Goal: Information Seeking & Learning: Find specific page/section

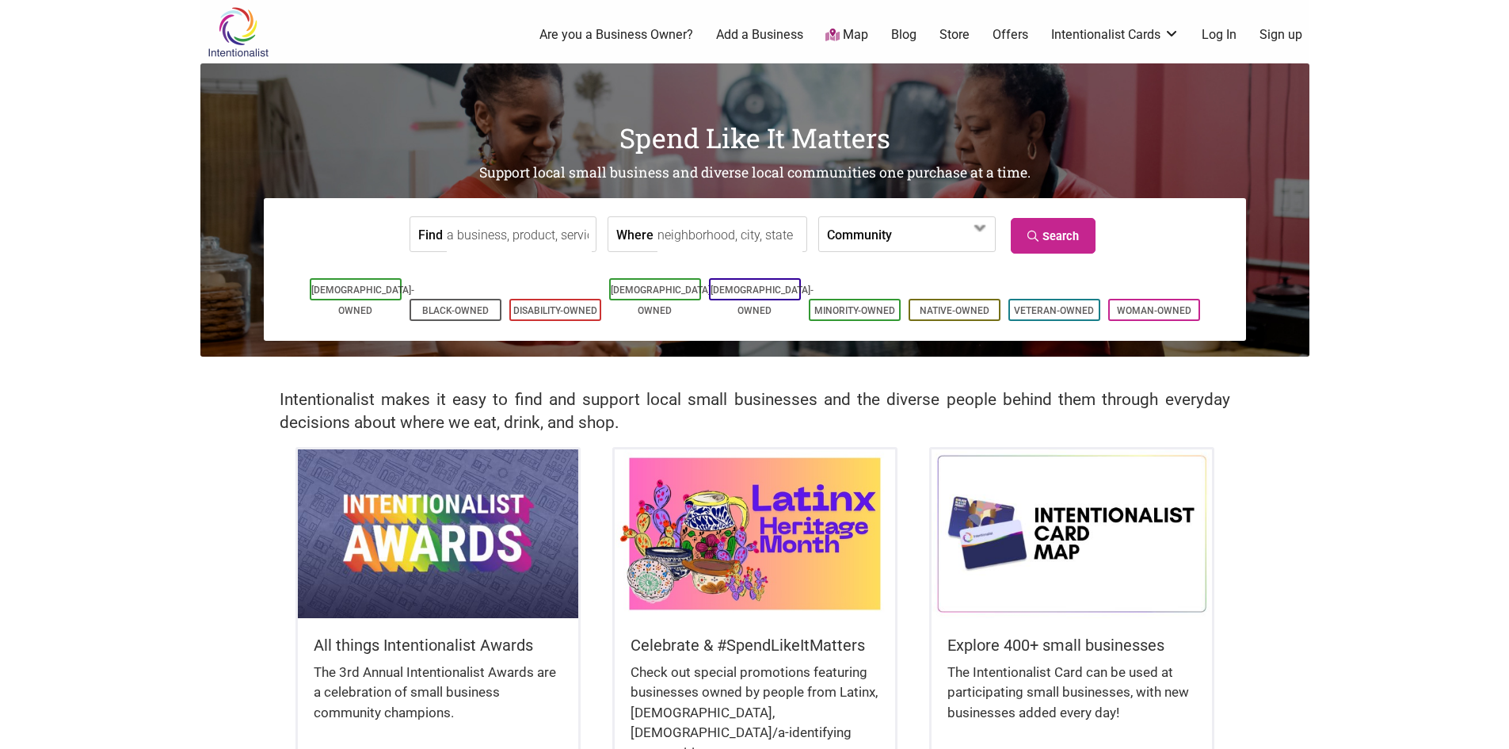
click at [508, 235] on input "Find" at bounding box center [519, 235] width 145 height 36
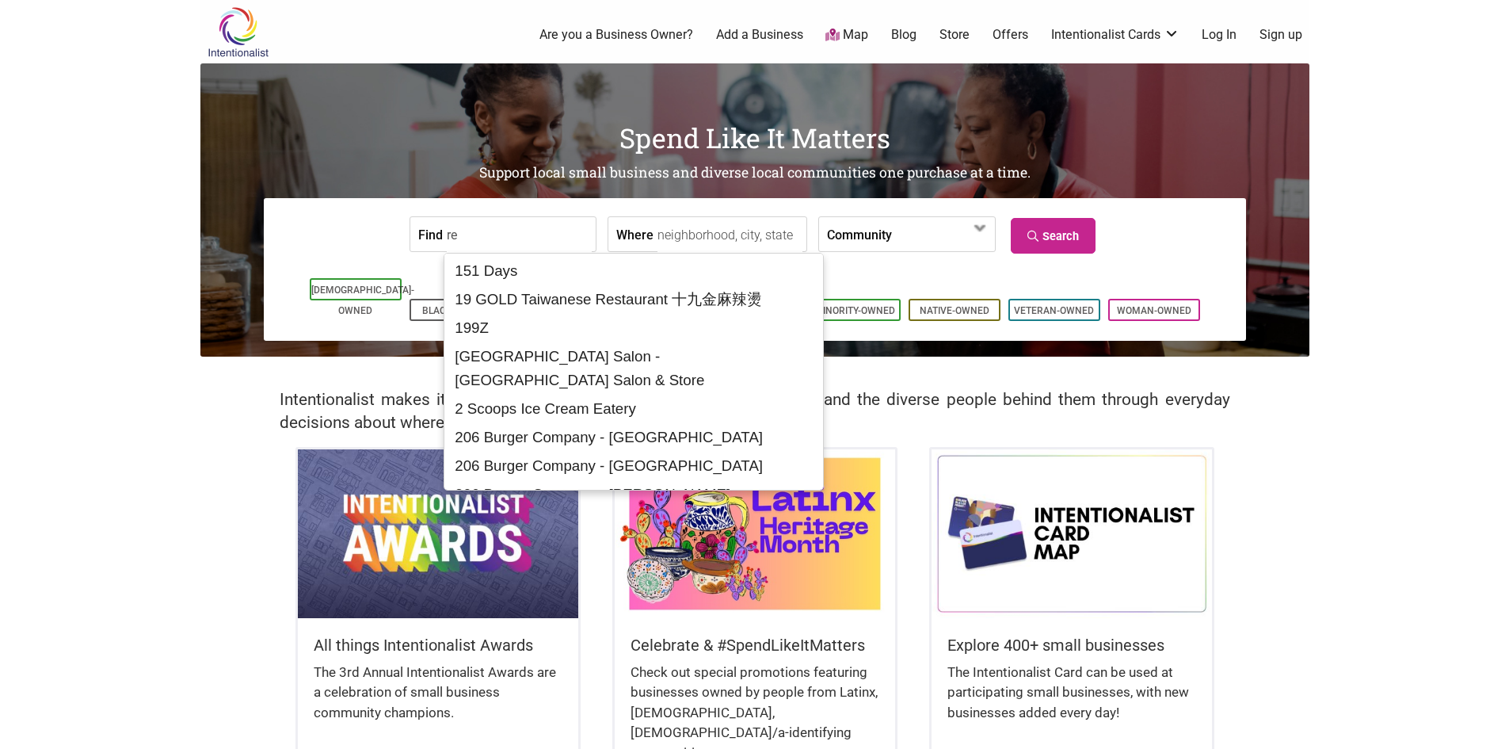
type input "r"
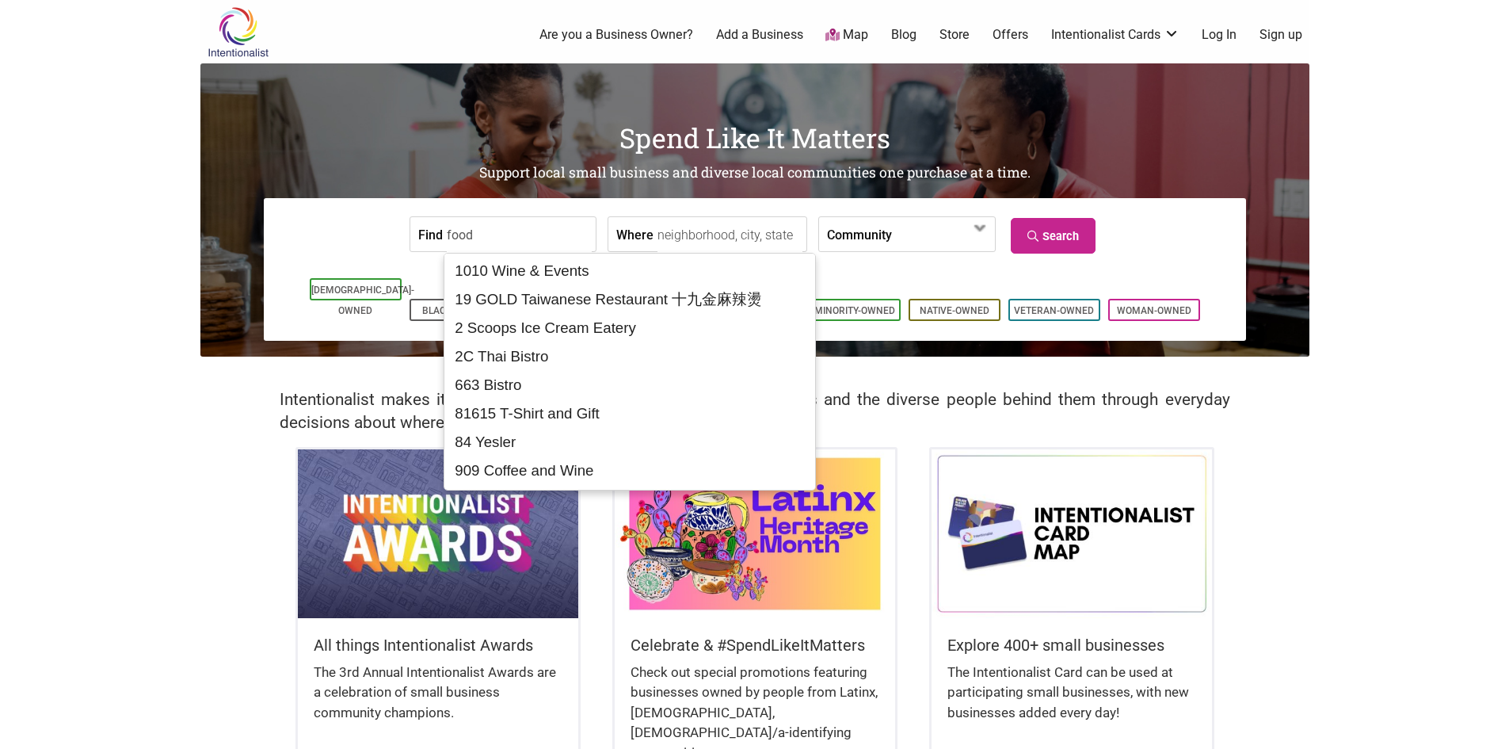
type input "food"
click at [713, 228] on input "Where" at bounding box center [729, 235] width 145 height 36
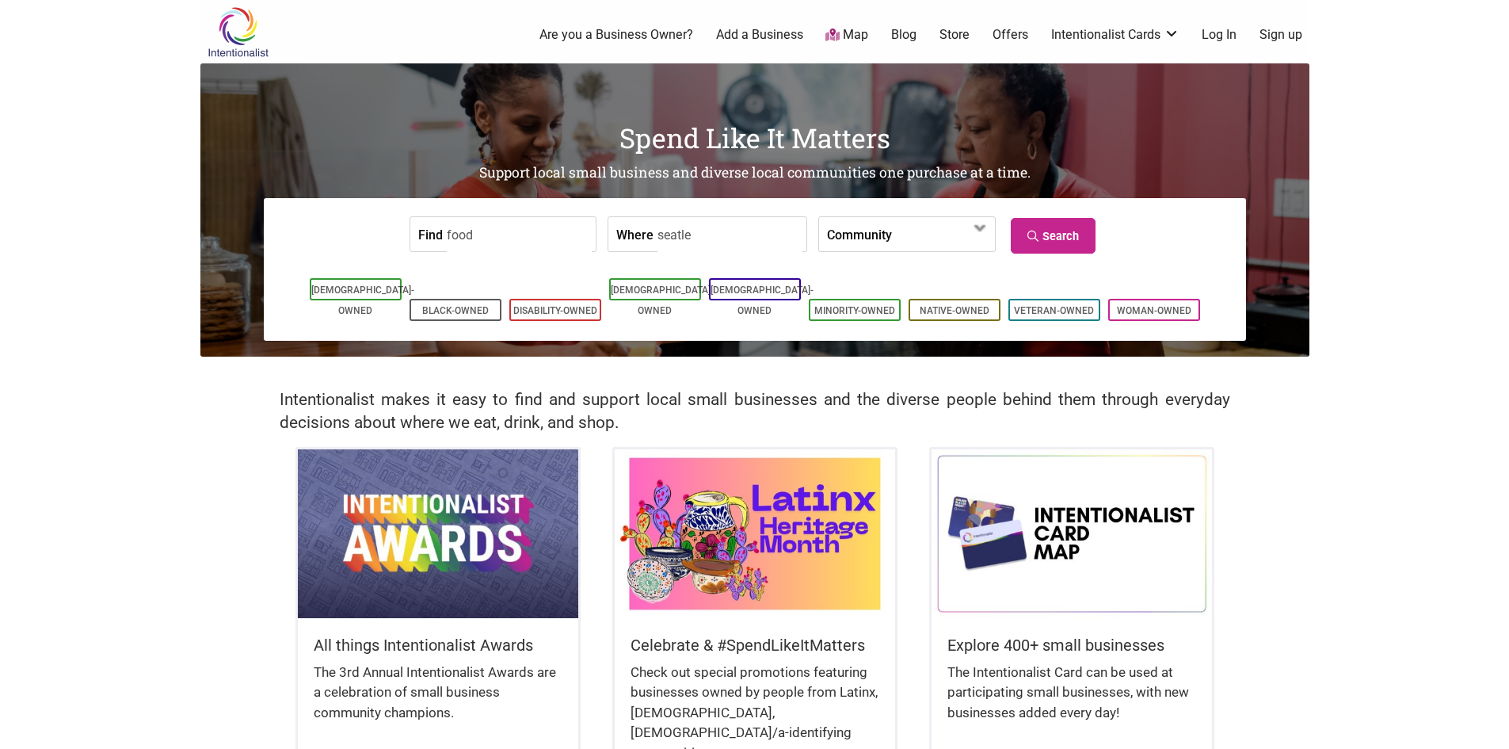
click at [663, 240] on input "seatle" at bounding box center [729, 235] width 145 height 36
click at [667, 235] on input "seatle" at bounding box center [729, 235] width 145 height 36
type input "[GEOGRAPHIC_DATA]"
click at [1014, 227] on link "Search" at bounding box center [1053, 236] width 85 height 36
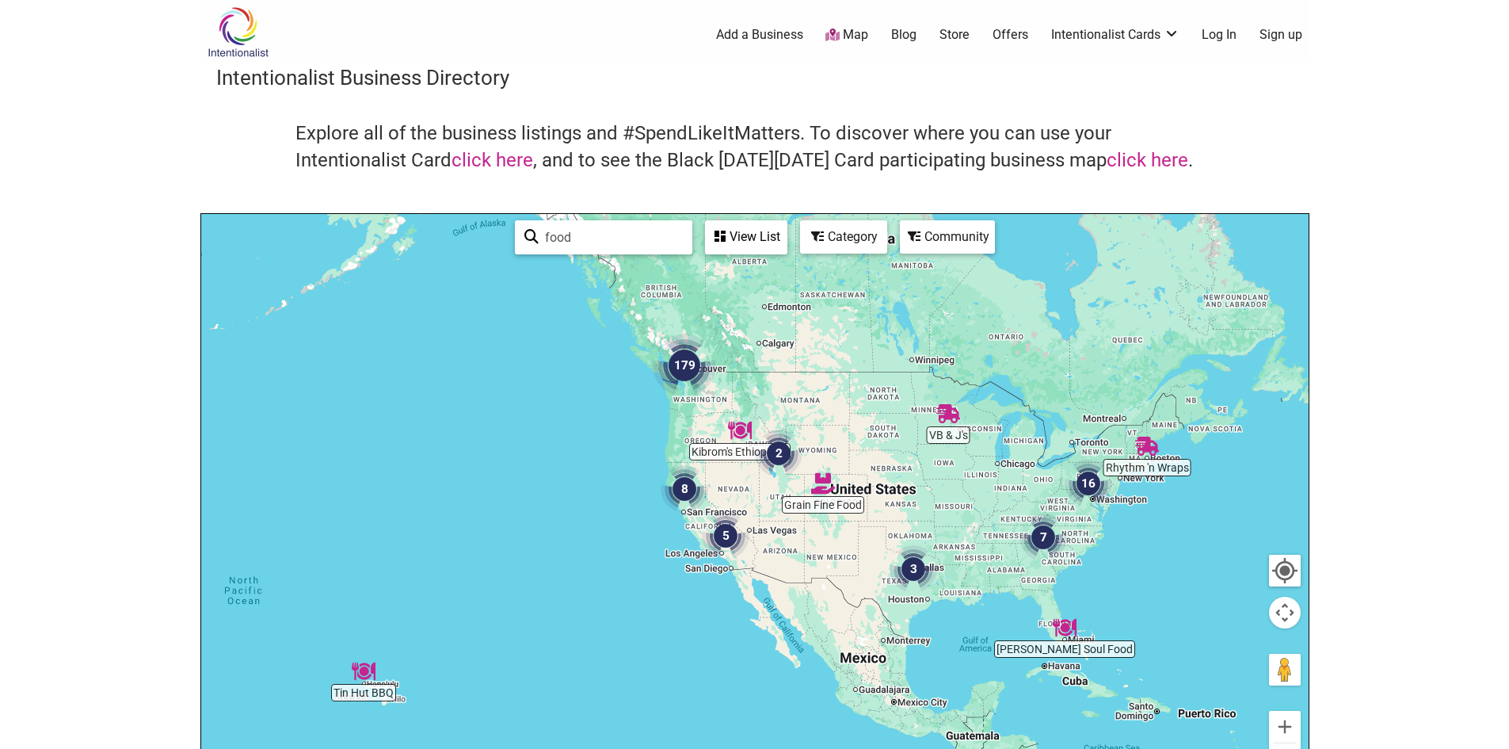
click at [693, 373] on img "179" at bounding box center [684, 364] width 63 height 63
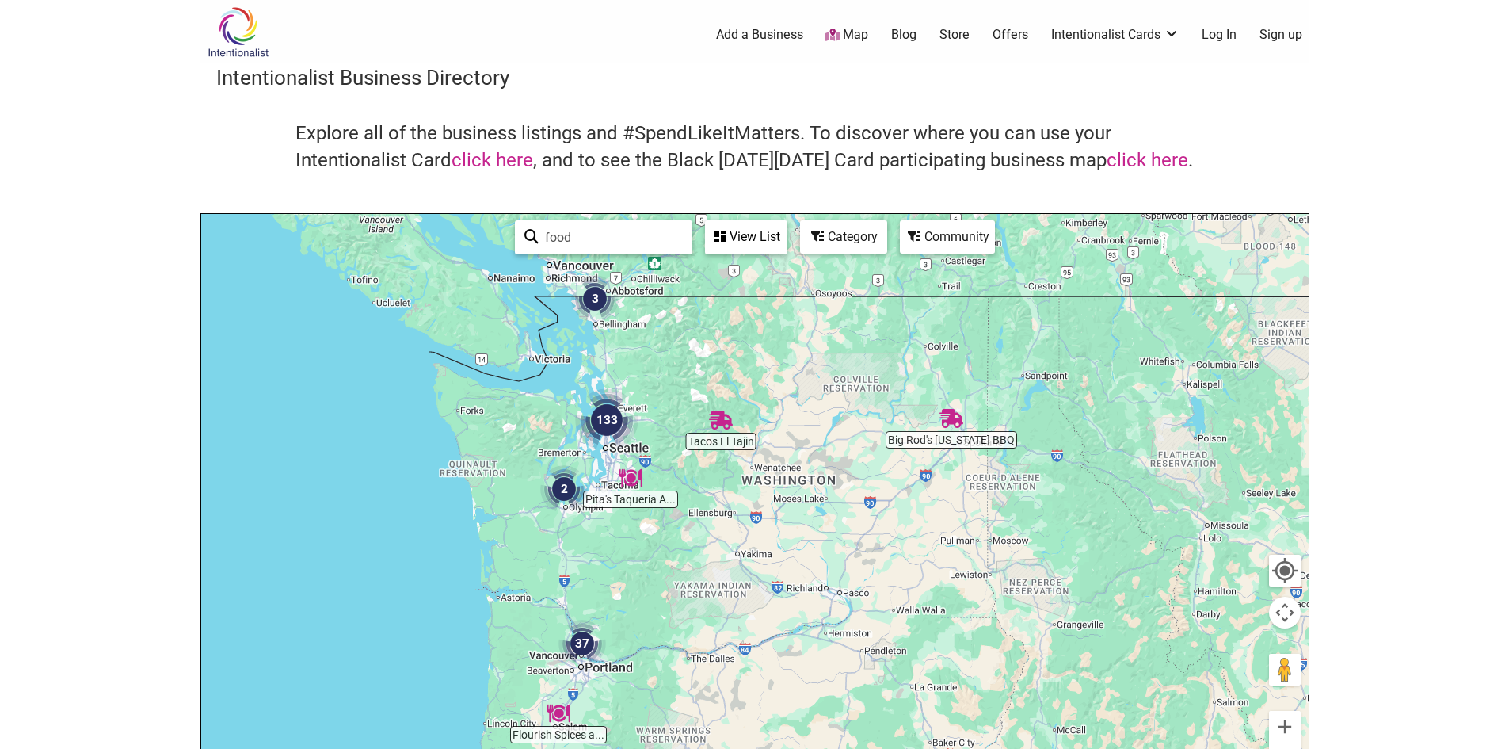
click at [608, 423] on img "133" at bounding box center [606, 419] width 63 height 63
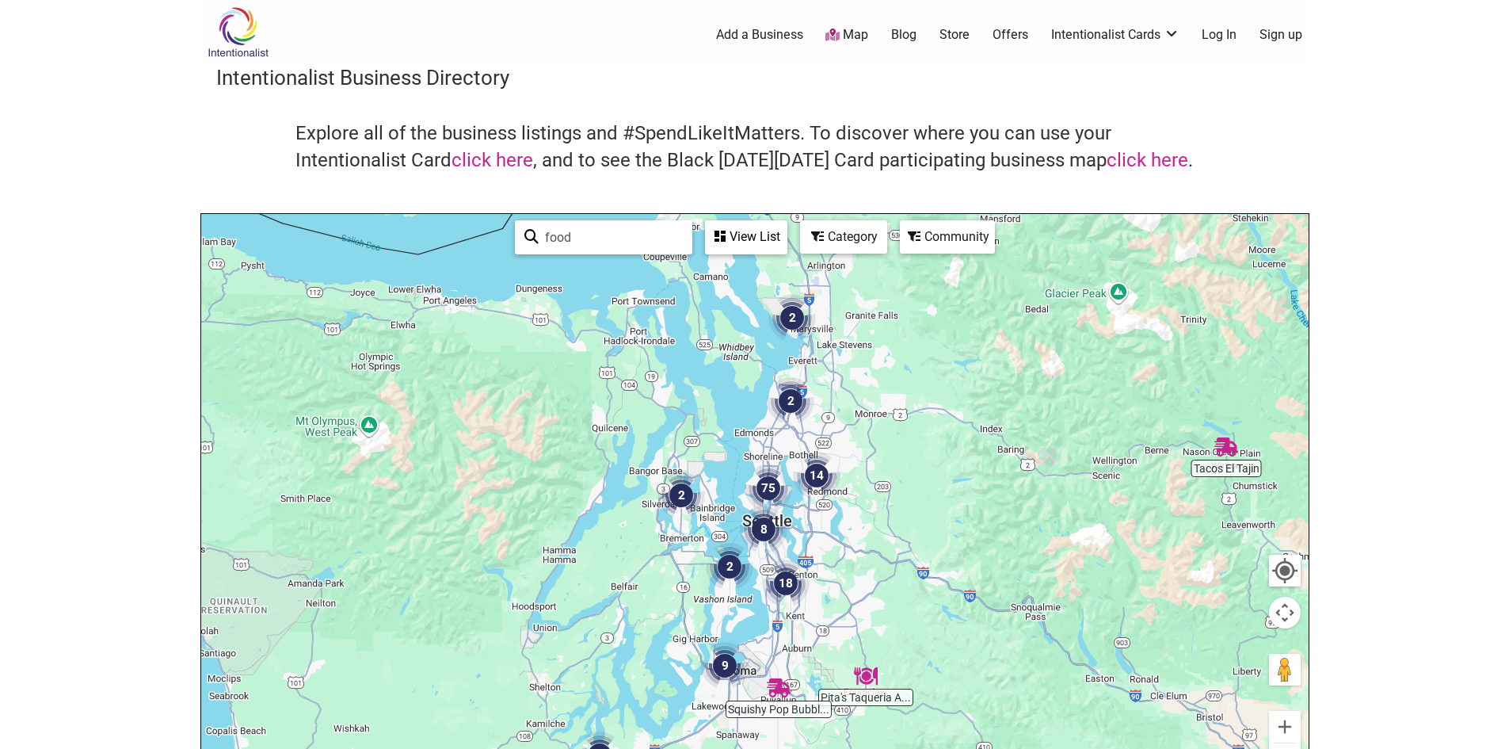
click at [761, 527] on img "8" at bounding box center [764, 529] width 48 height 48
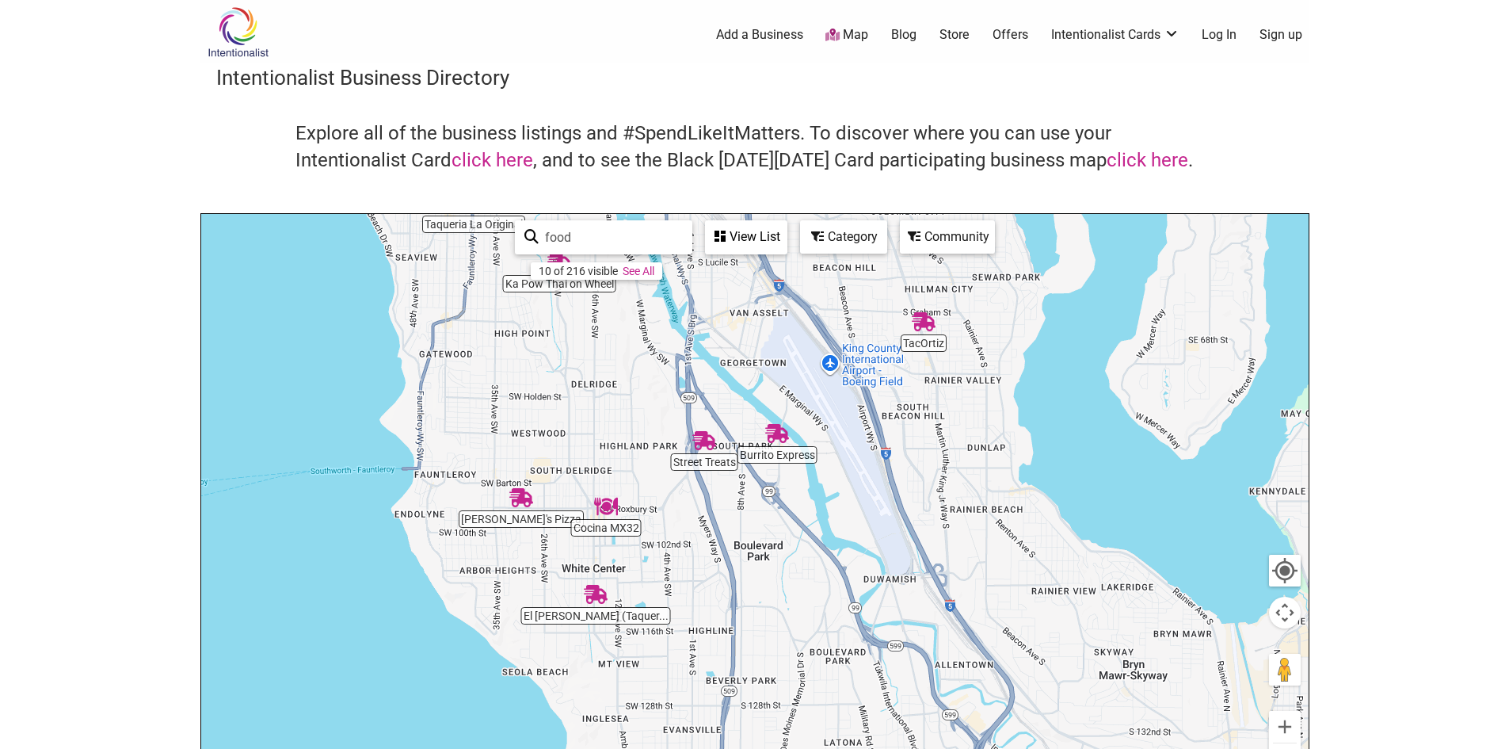
drag, startPoint x: 713, startPoint y: 521, endPoint x: 650, endPoint y: 380, distance: 154.3
click at [650, 380] on div "To navigate, press the arrow keys." at bounding box center [754, 522] width 1107 height 616
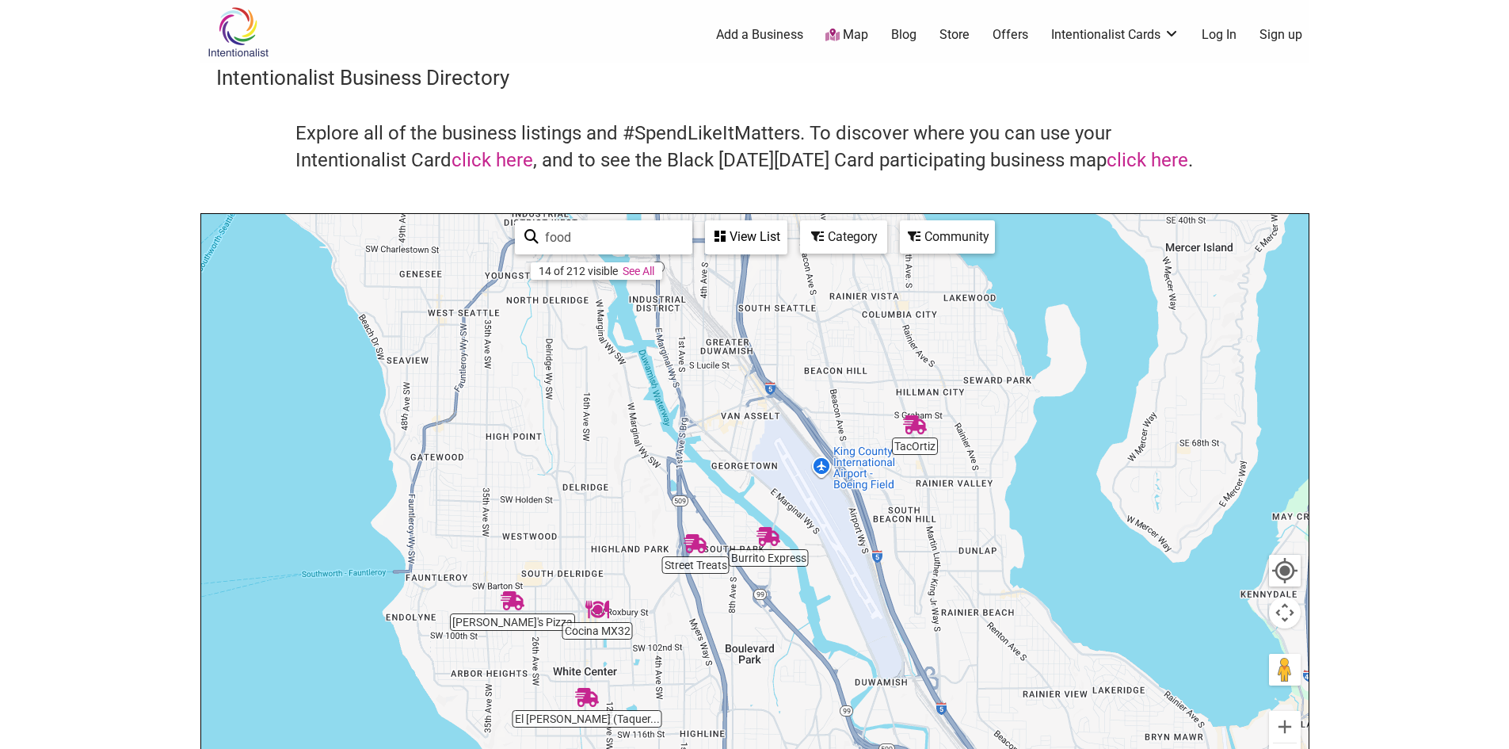
drag, startPoint x: 686, startPoint y: 655, endPoint x: 693, endPoint y: 644, distance: 13.2
click at [686, 684] on div "To navigate, press the arrow keys." at bounding box center [754, 522] width 1107 height 616
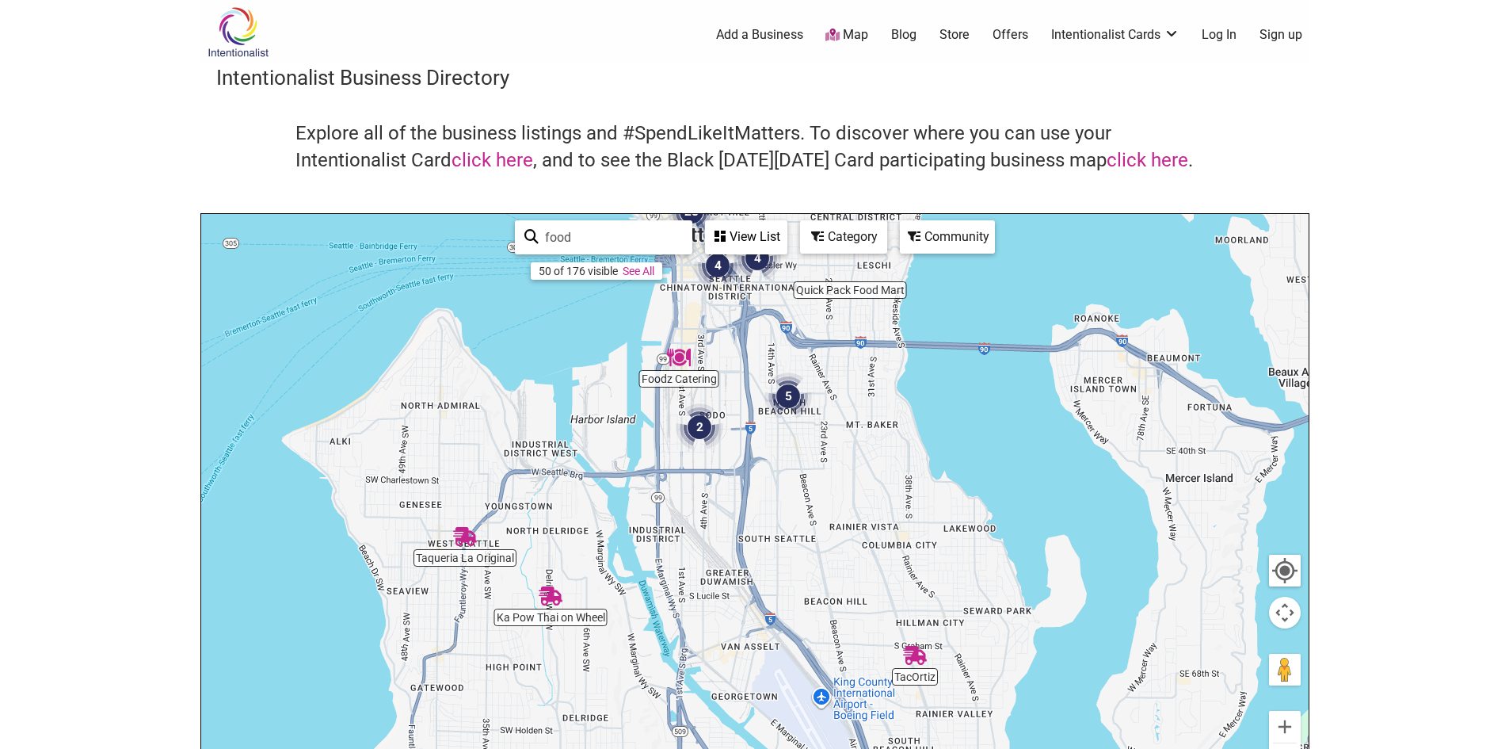
click at [732, 661] on div "To navigate, press the arrow keys." at bounding box center [754, 522] width 1107 height 616
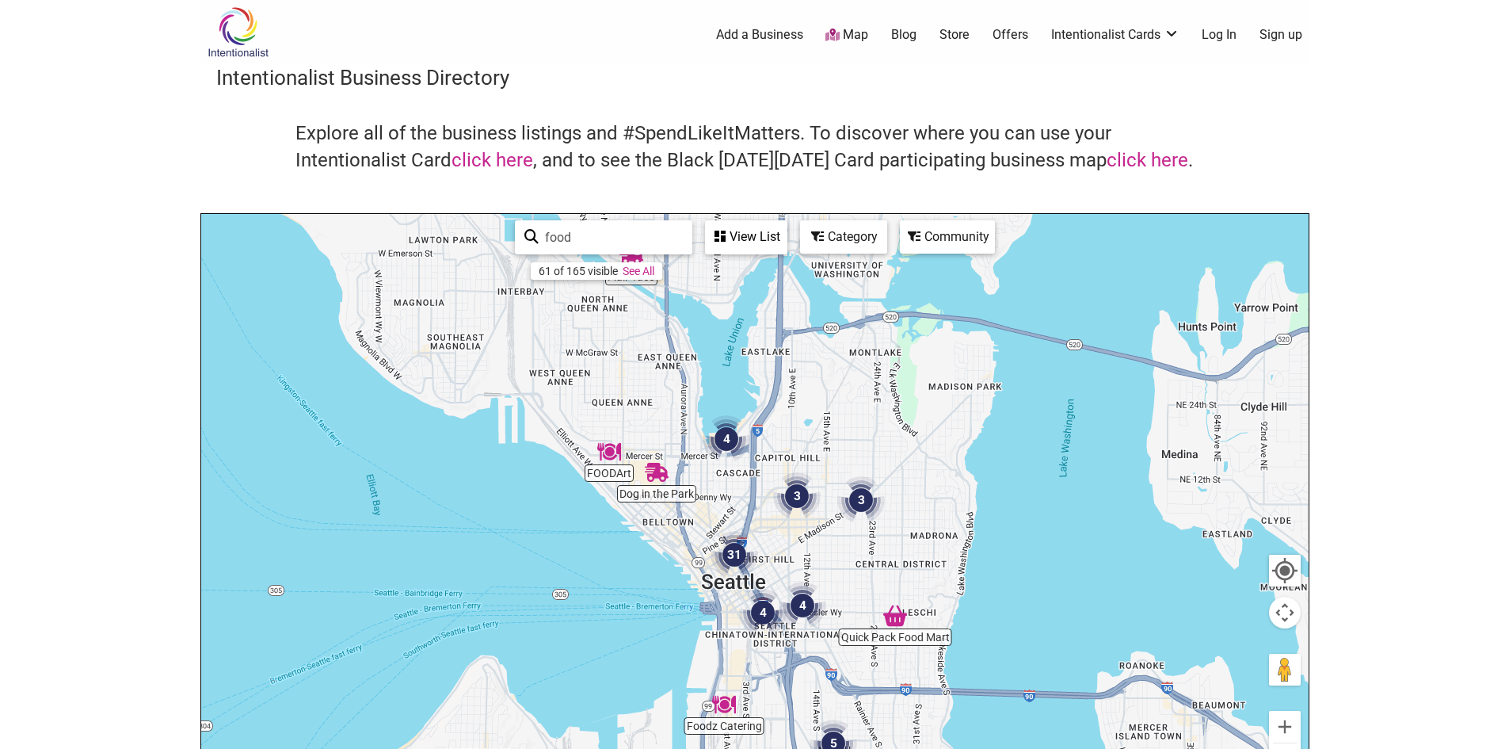
drag, startPoint x: 694, startPoint y: 498, endPoint x: 693, endPoint y: 548, distance: 49.9
click at [693, 548] on div "To navigate, press the arrow keys." at bounding box center [754, 522] width 1107 height 616
click at [605, 456] on img "FOODArt" at bounding box center [608, 453] width 24 height 24
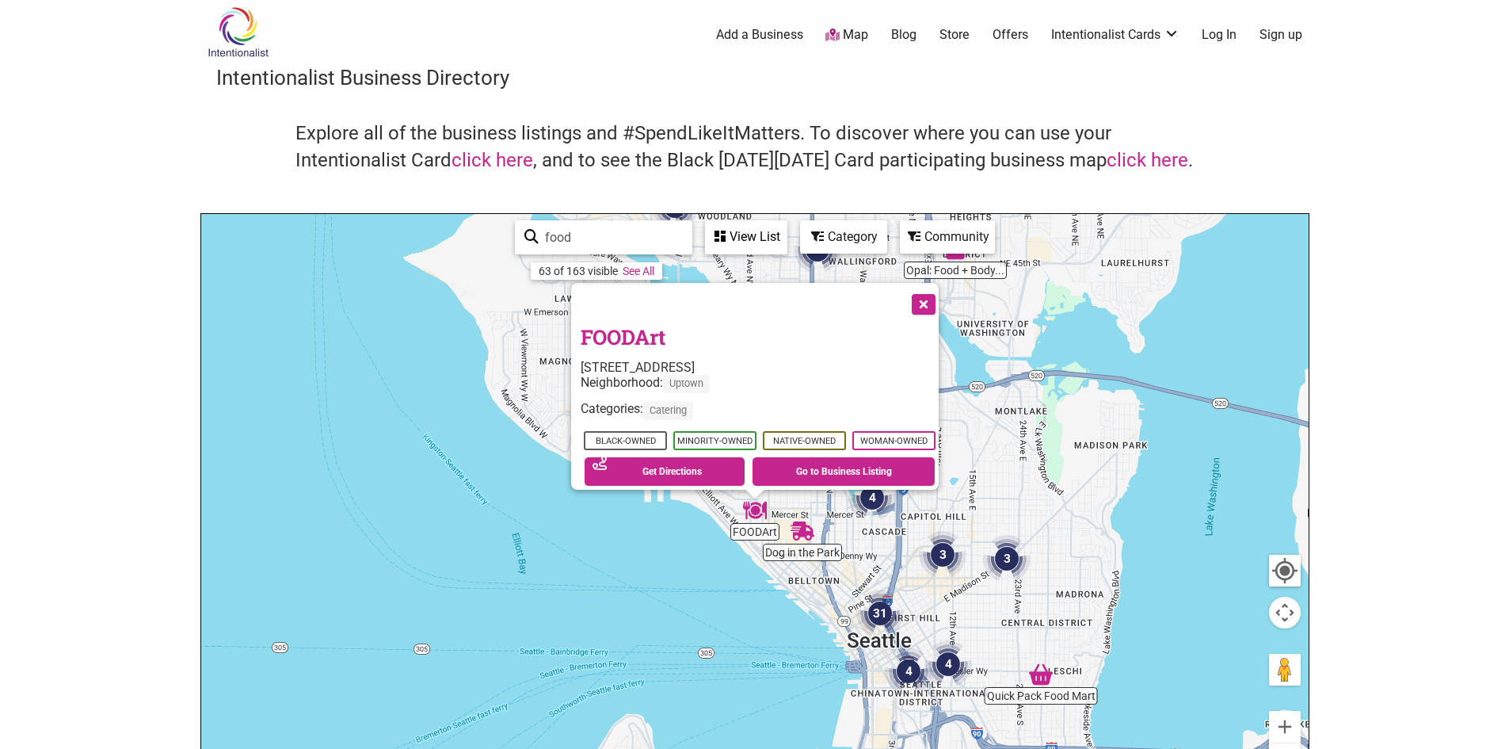
click at [931, 295] on button "Close" at bounding box center [922, 303] width 40 height 40
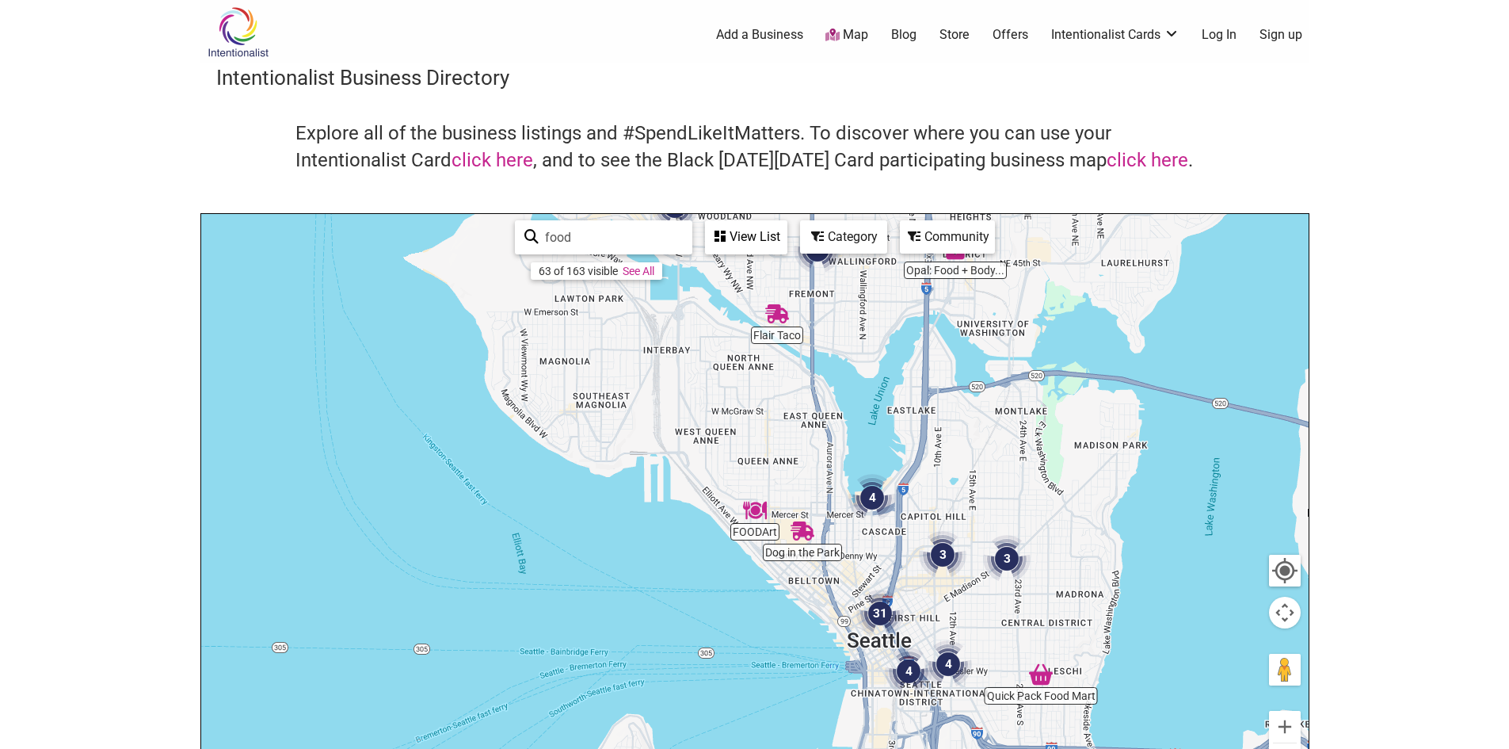
click at [871, 502] on img "4" at bounding box center [872, 498] width 48 height 48
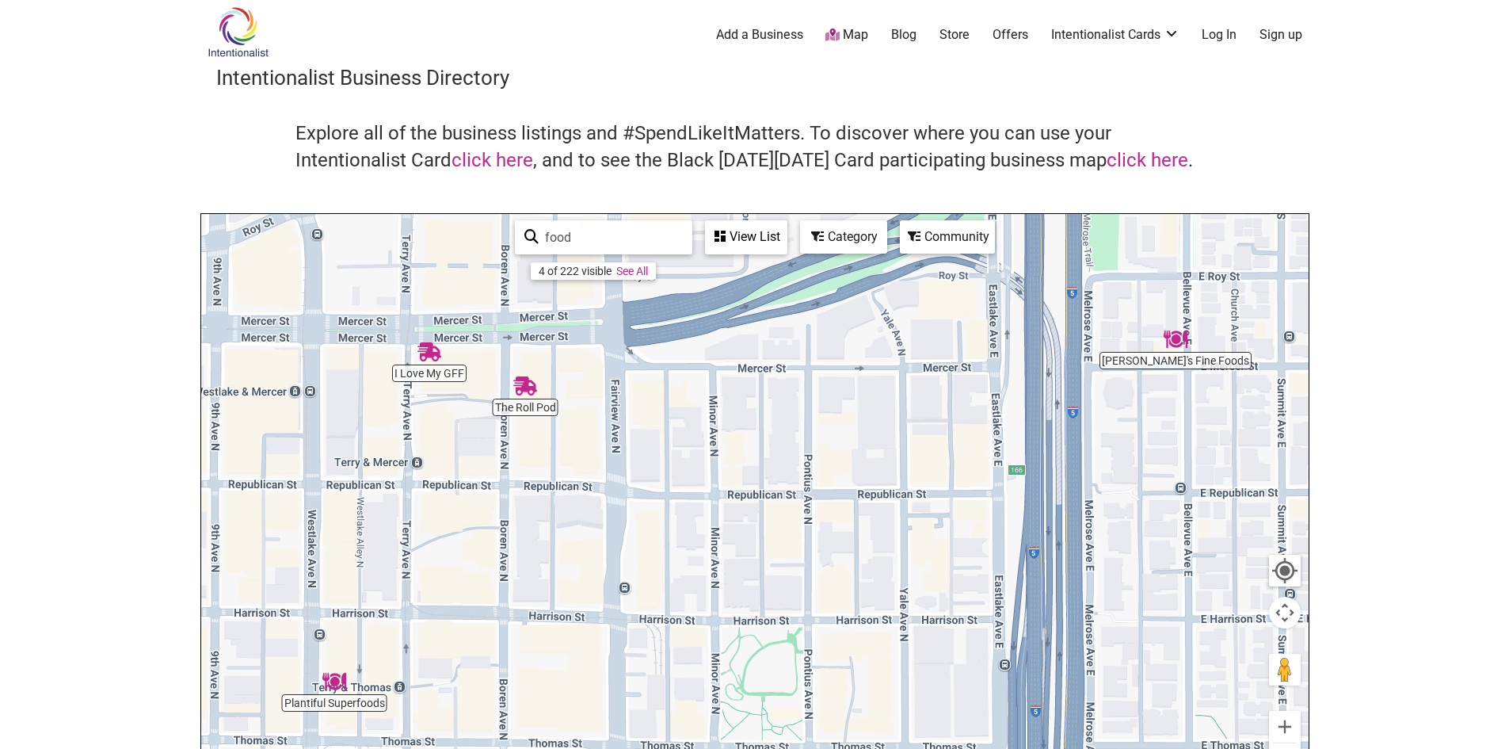
click at [429, 356] on img "I Love My GFF" at bounding box center [429, 352] width 24 height 24
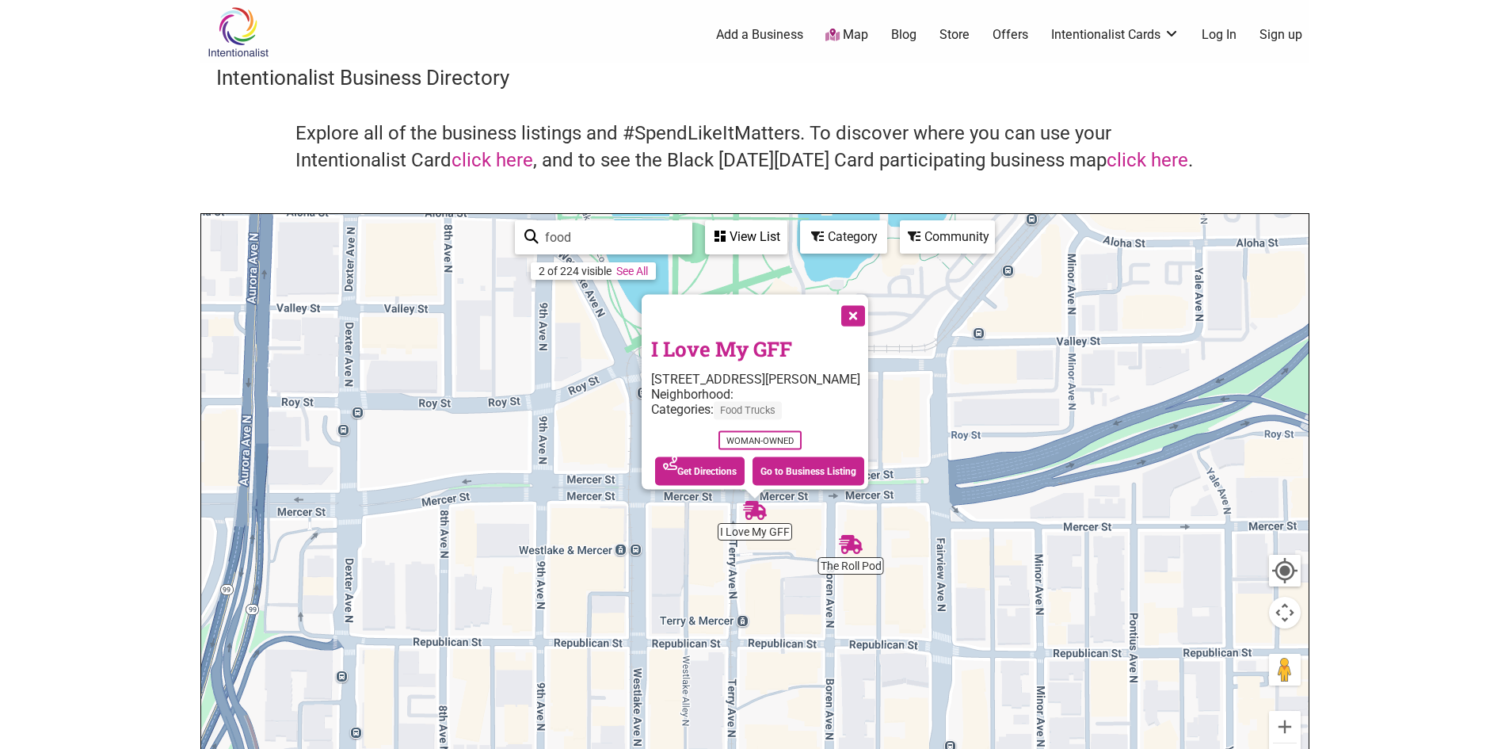
click at [716, 341] on link "I Love My GFF" at bounding box center [721, 348] width 141 height 27
click at [857, 555] on img "The Roll Pod" at bounding box center [851, 544] width 24 height 24
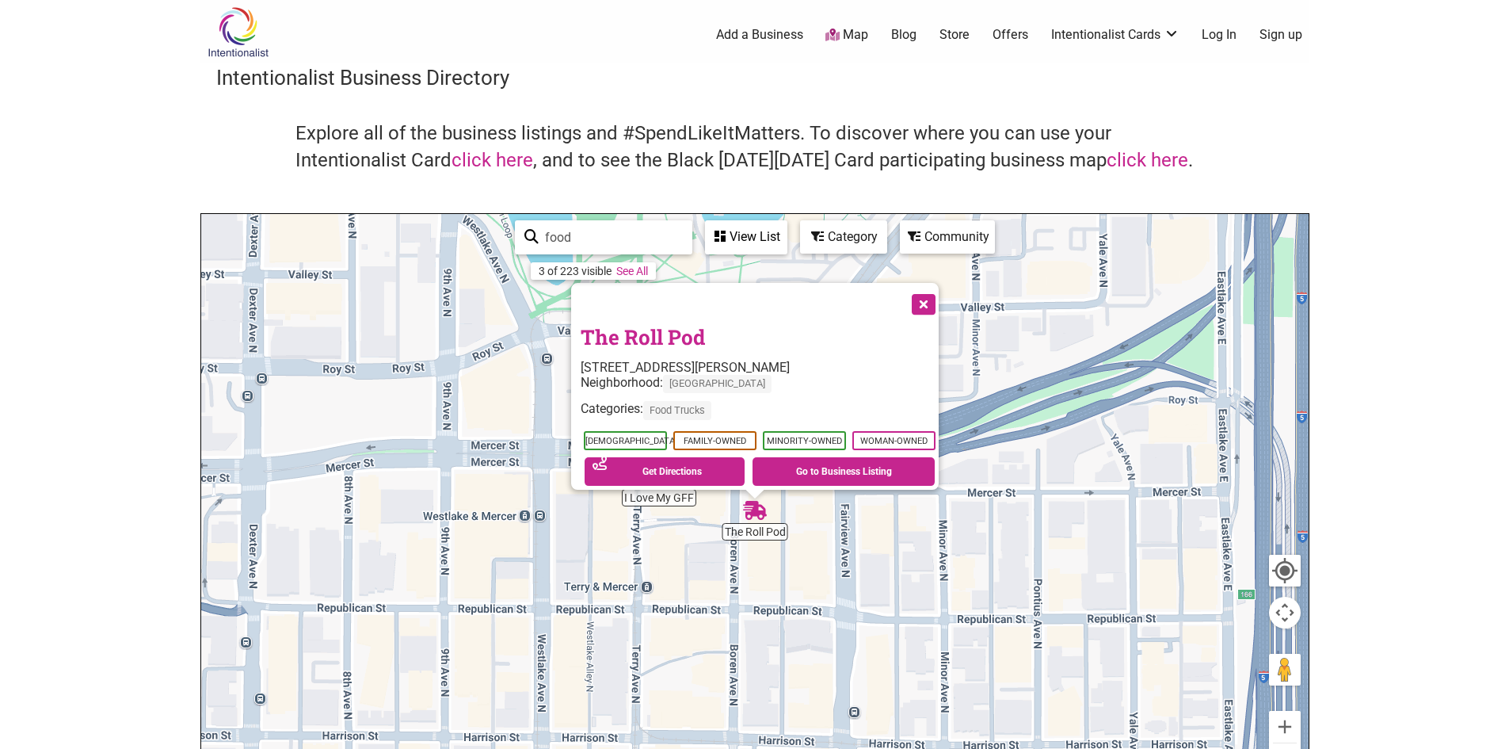
drag, startPoint x: 470, startPoint y: 460, endPoint x: 823, endPoint y: 513, distance: 357.2
click at [821, 513] on div "To navigate, press the arrow keys. The Roll Pod 500 Boren Ave N, Seattle, WA 98…" at bounding box center [754, 522] width 1107 height 616
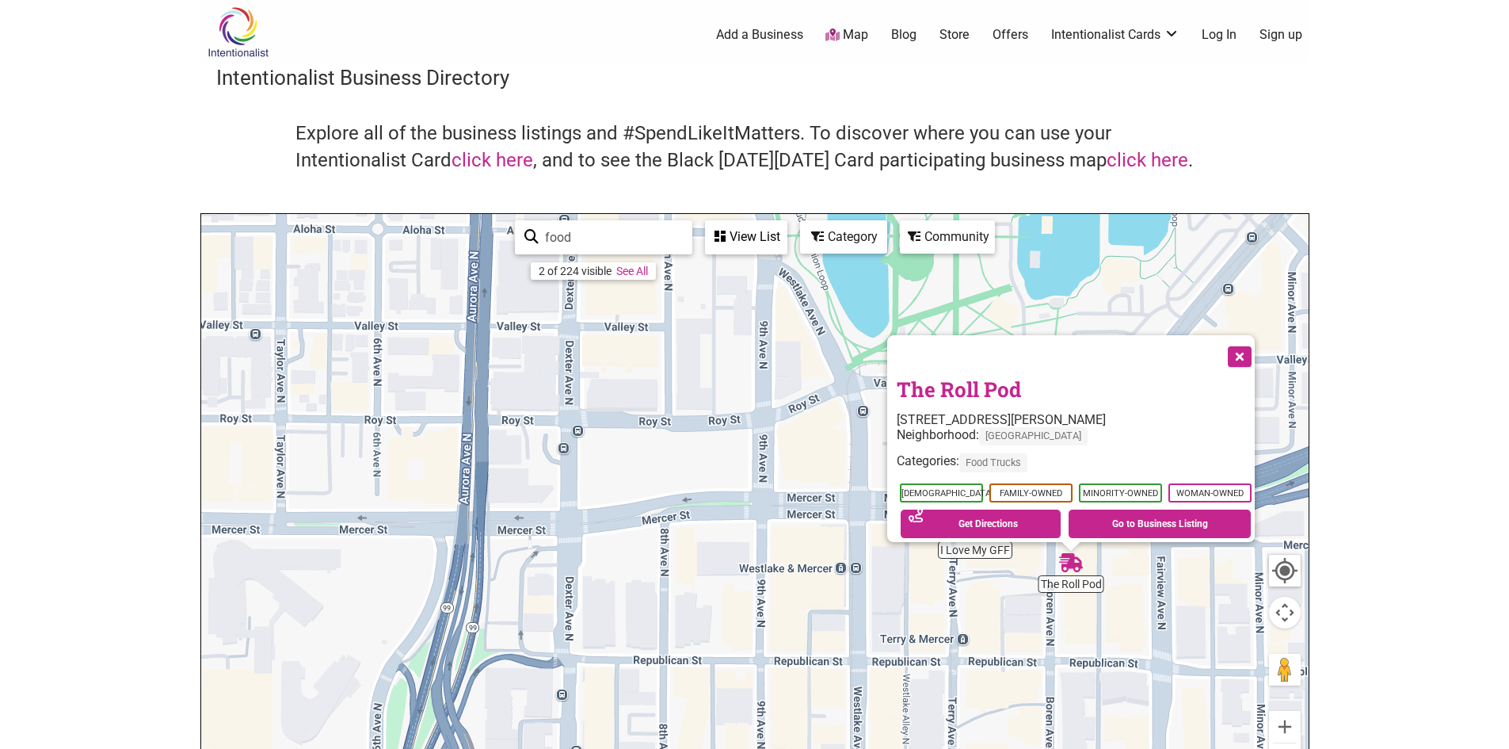
drag, startPoint x: 844, startPoint y: 687, endPoint x: 865, endPoint y: 684, distance: 21.5
click at [860, 689] on div "To navigate, press the arrow keys. The Roll Pod 500 Boren Ave N, Seattle, WA 98…" at bounding box center [754, 522] width 1107 height 616
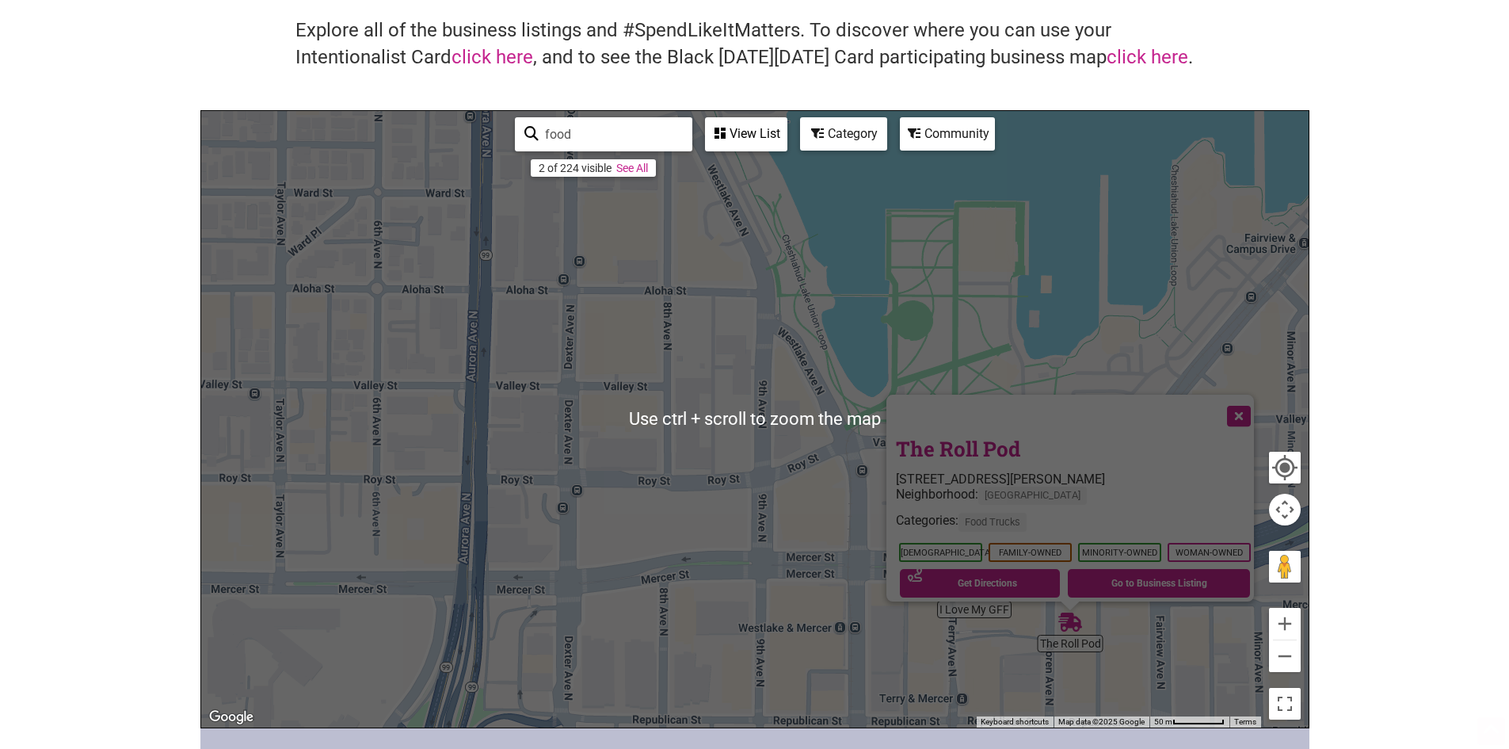
scroll to position [104, 0]
click at [1280, 661] on button "Zoom out" at bounding box center [1285, 655] width 32 height 32
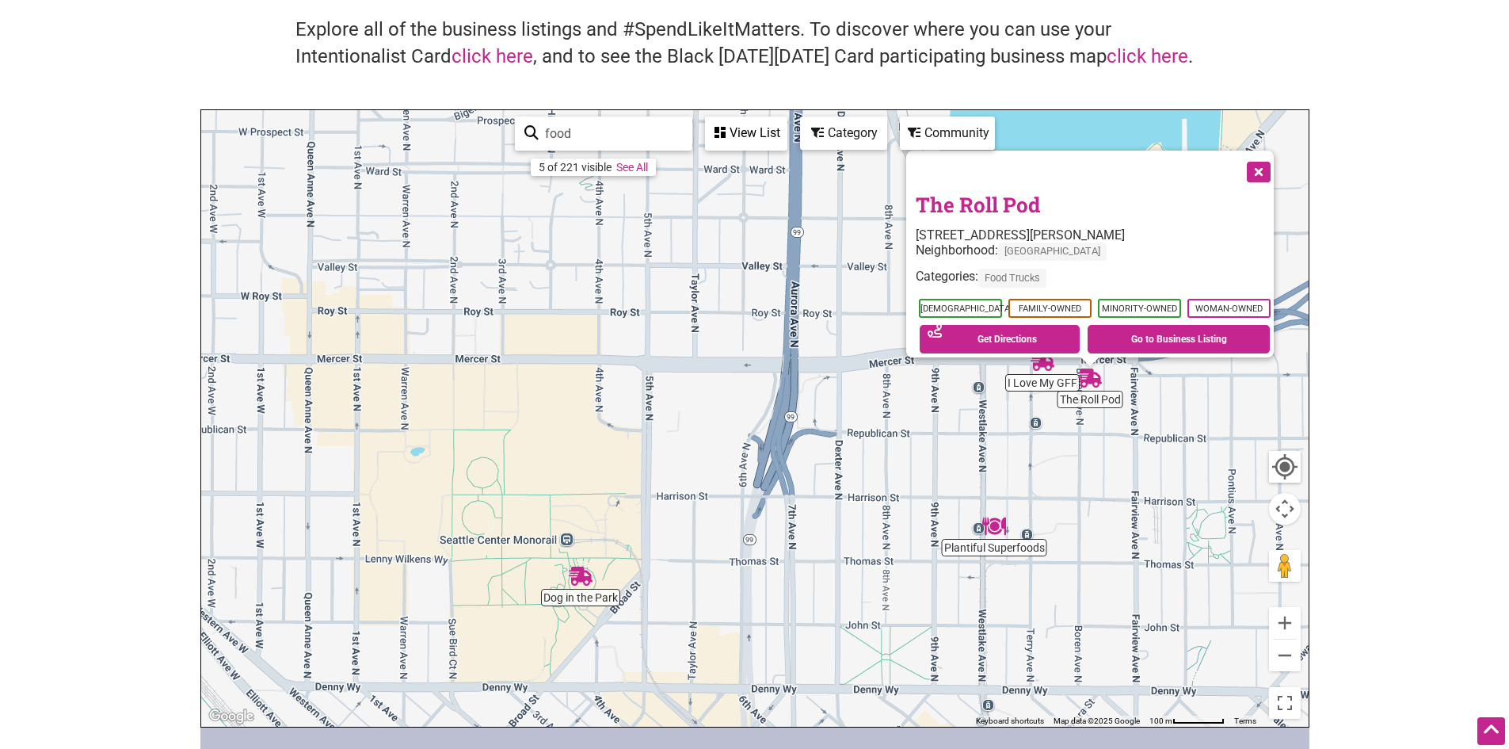
drag, startPoint x: 537, startPoint y: 604, endPoint x: 716, endPoint y: 465, distance: 226.4
click at [716, 465] on div "To navigate, press the arrow keys. The Roll Pod 500 Boren Ave N, Seattle, WA 98…" at bounding box center [754, 418] width 1107 height 616
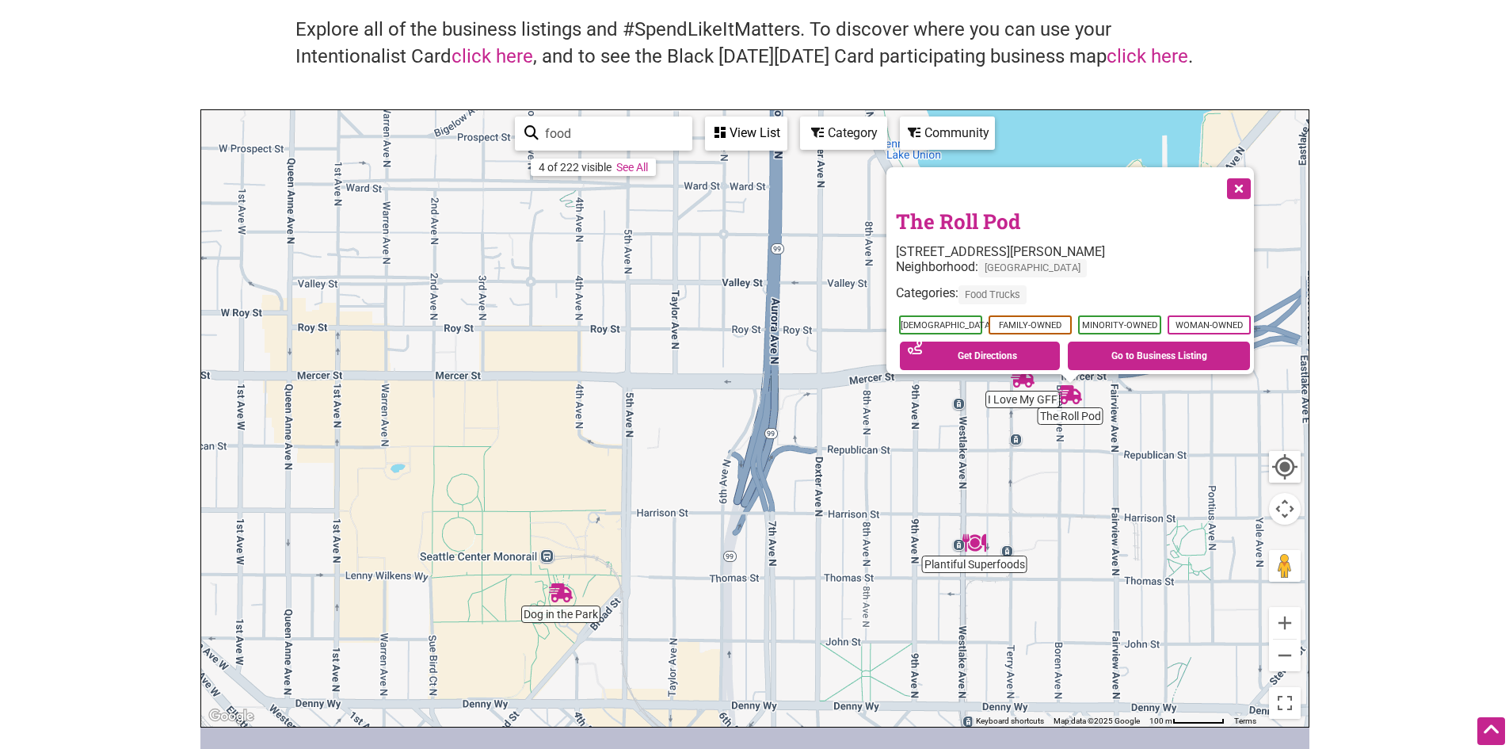
click at [560, 599] on img "Dog in the Park" at bounding box center [561, 593] width 24 height 24
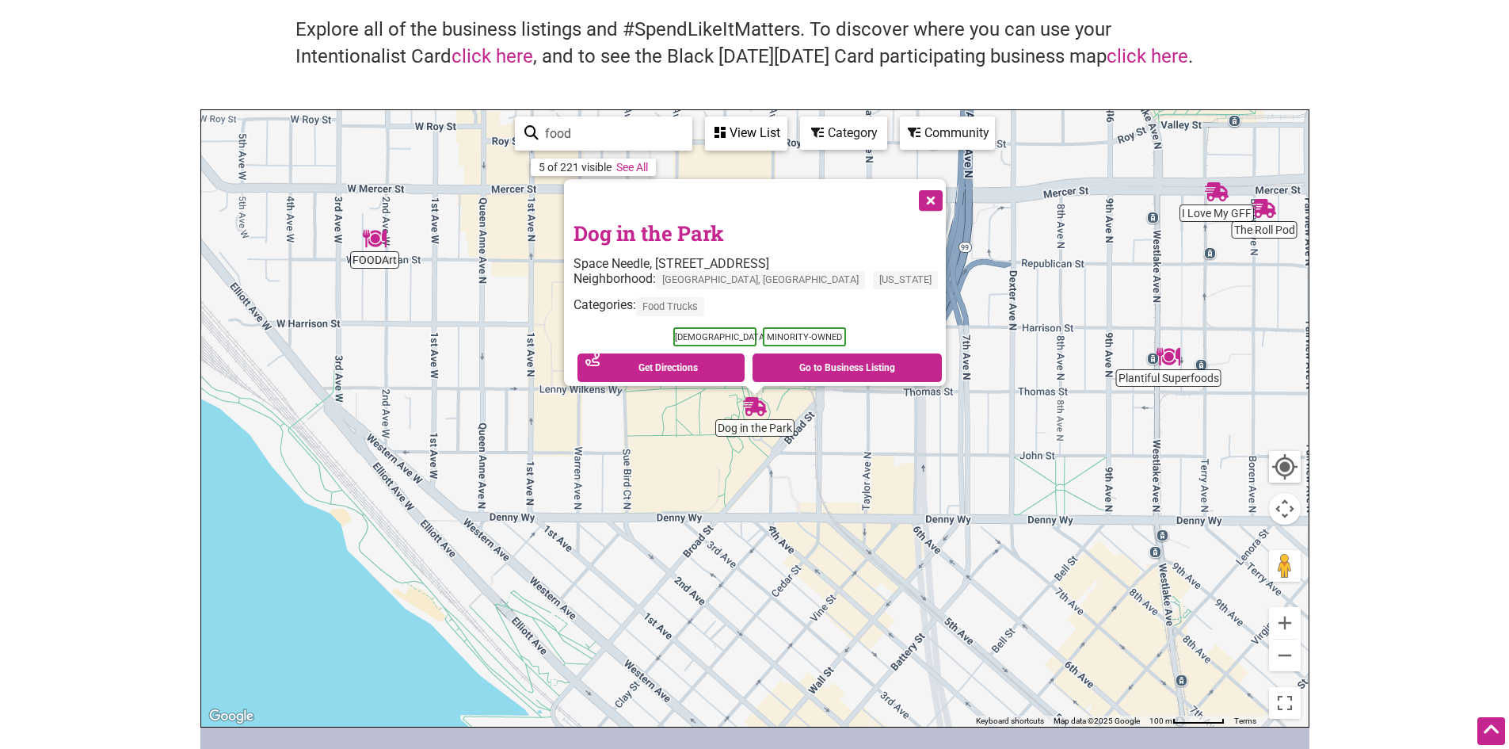
click at [752, 402] on img "Dog in the Park" at bounding box center [755, 406] width 24 height 24
click at [819, 358] on link "Go to Business Listing" at bounding box center [846, 367] width 189 height 29
click at [909, 188] on button "Close" at bounding box center [929, 199] width 40 height 40
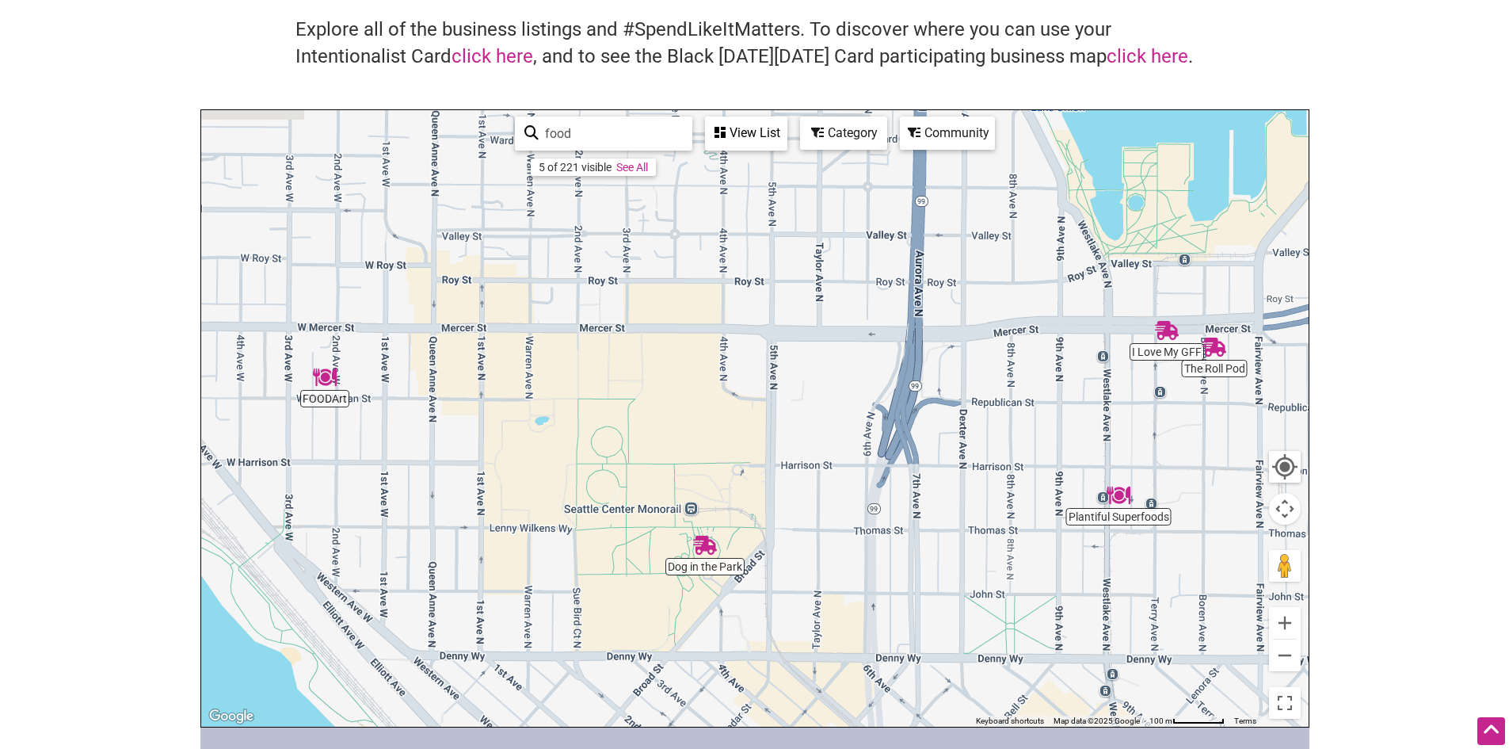
drag, startPoint x: 931, startPoint y: 299, endPoint x: 882, endPoint y: 444, distance: 152.8
click at [882, 444] on div "To navigate, press the arrow keys." at bounding box center [754, 418] width 1107 height 616
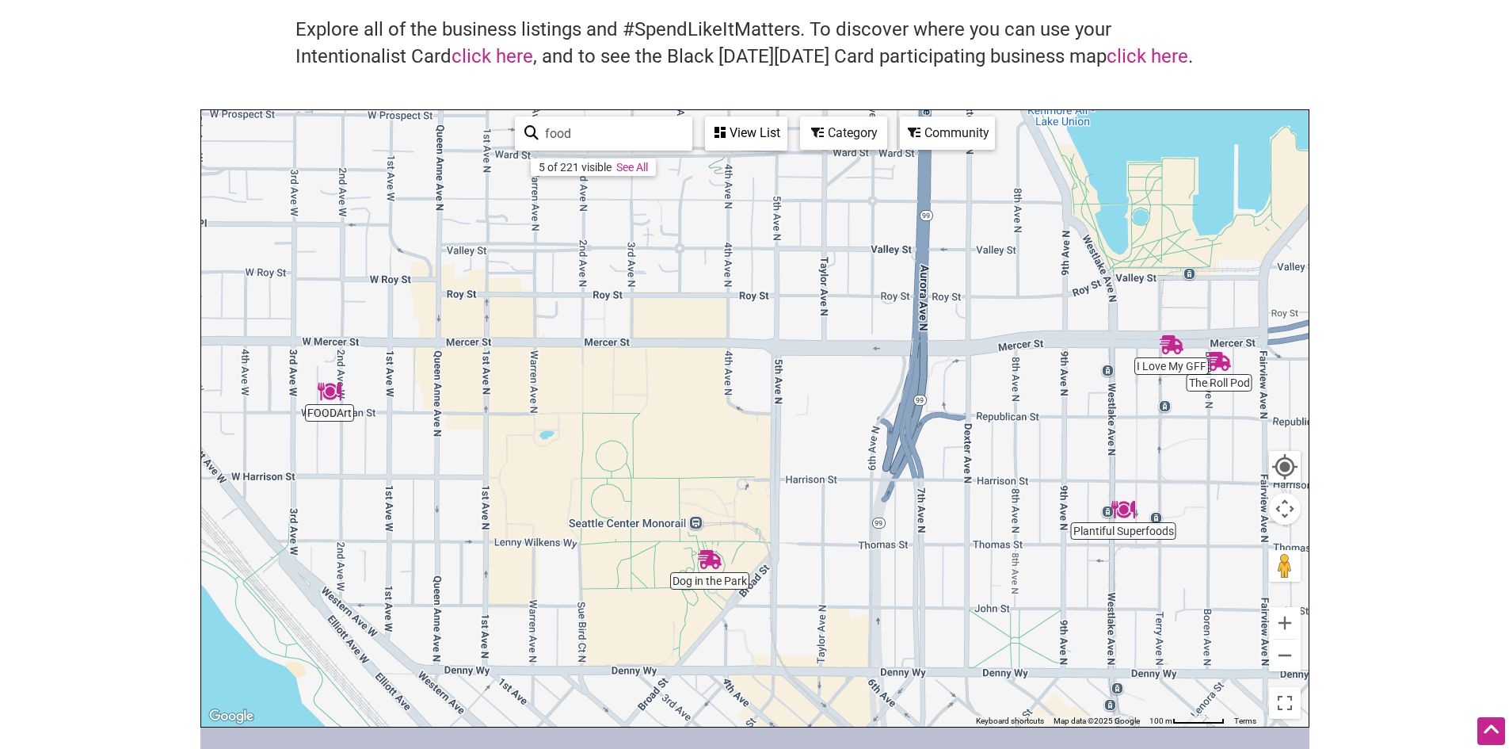
click at [1122, 512] on img "Plantiful Superfoods" at bounding box center [1123, 509] width 24 height 24
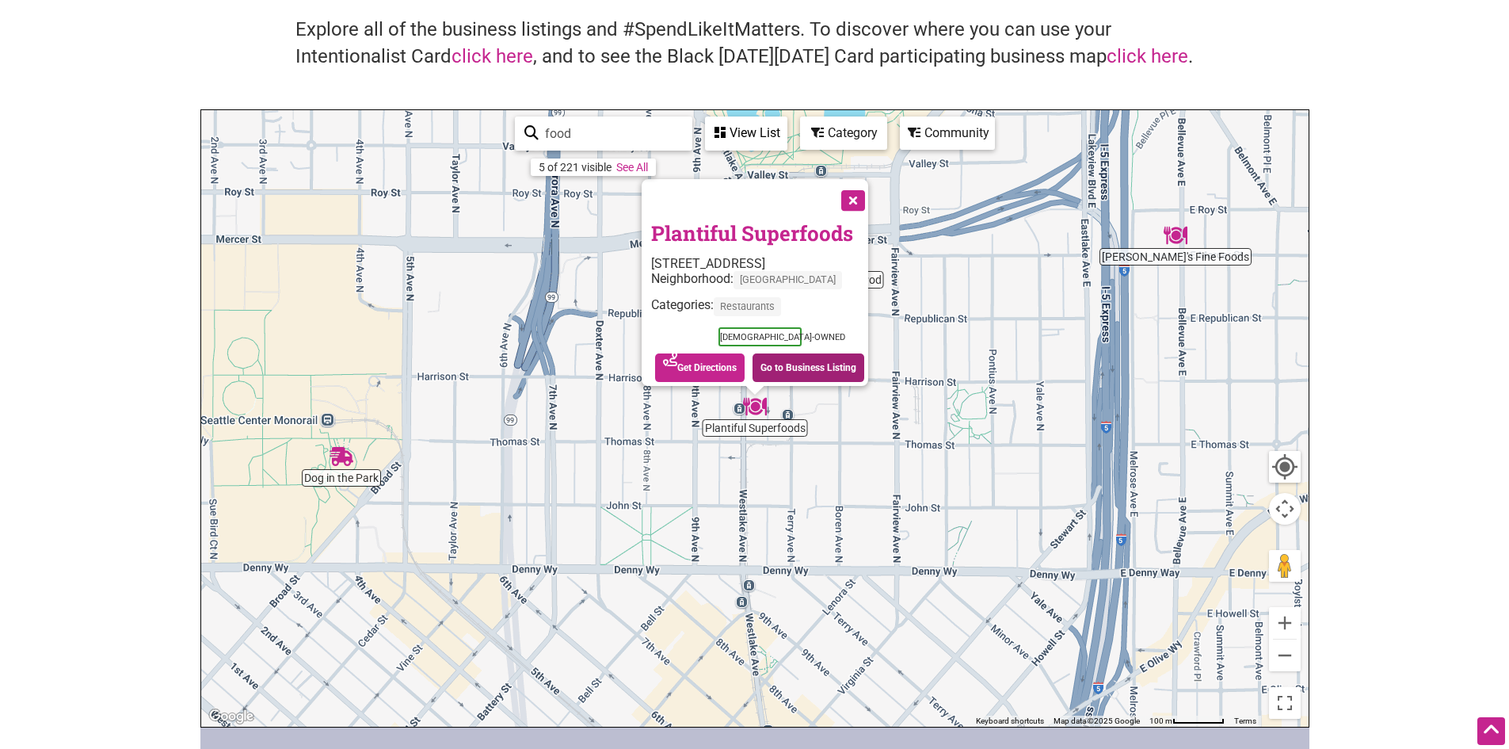
click at [791, 353] on link "Go to Business Listing" at bounding box center [808, 367] width 112 height 29
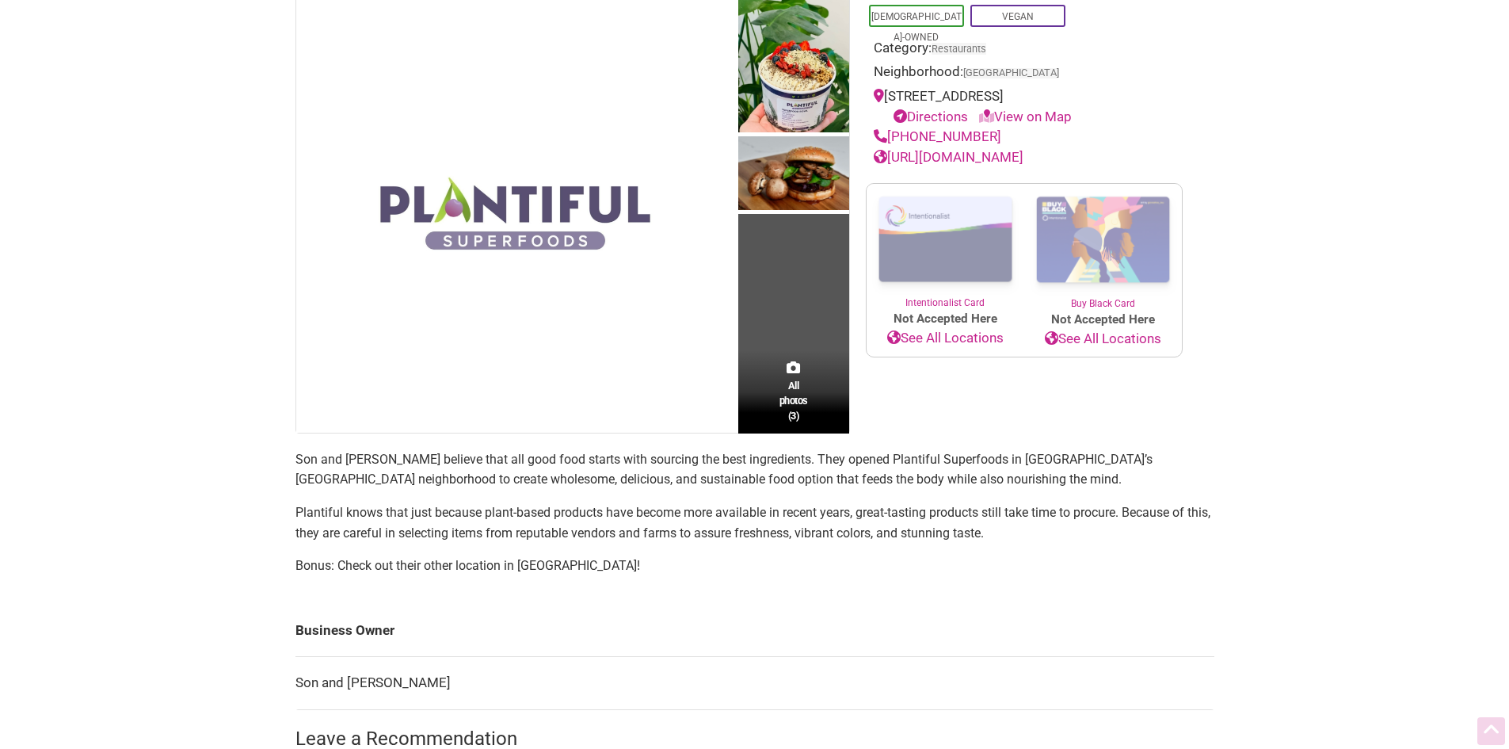
scroll to position [173, 0]
click at [970, 159] on link "[URL][DOMAIN_NAME]" at bounding box center [949, 155] width 150 height 16
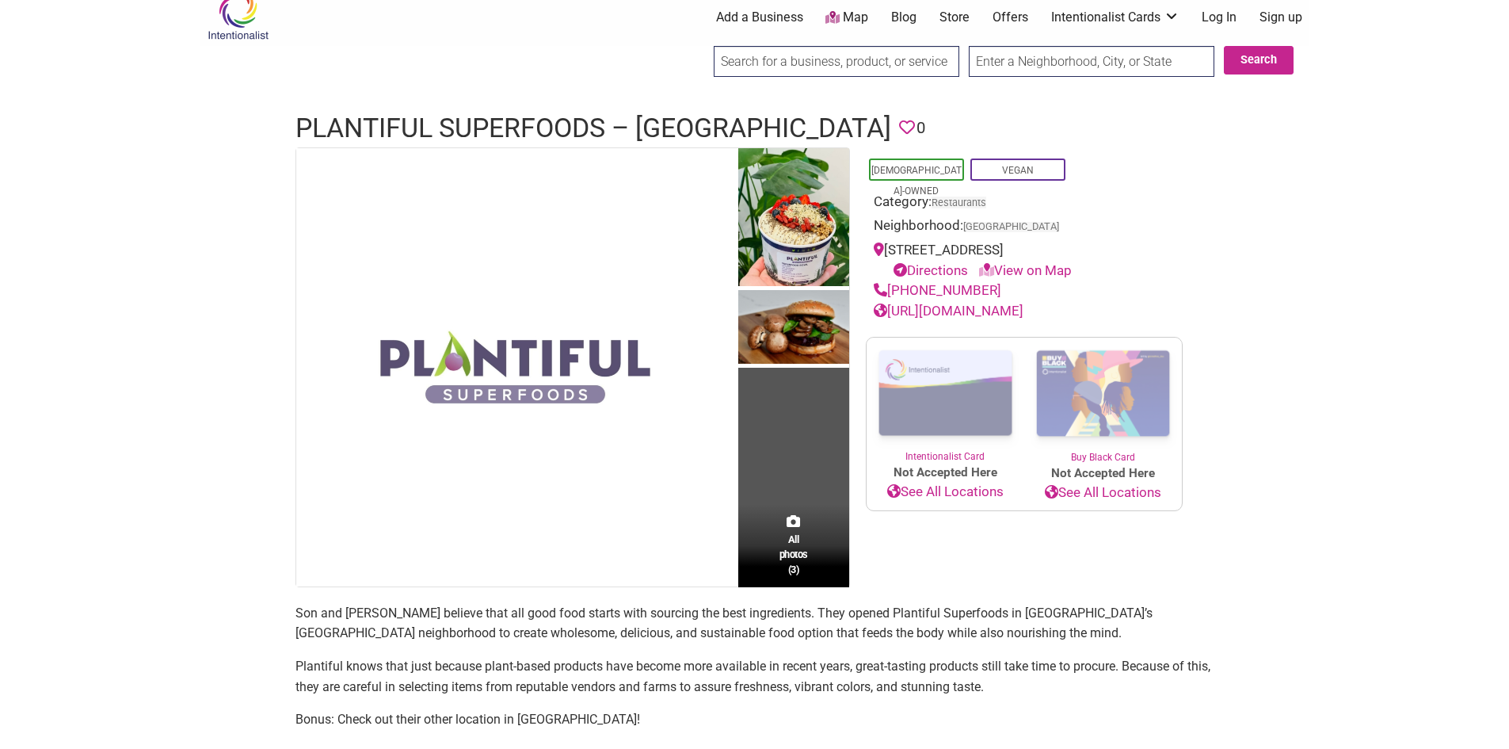
scroll to position [0, 0]
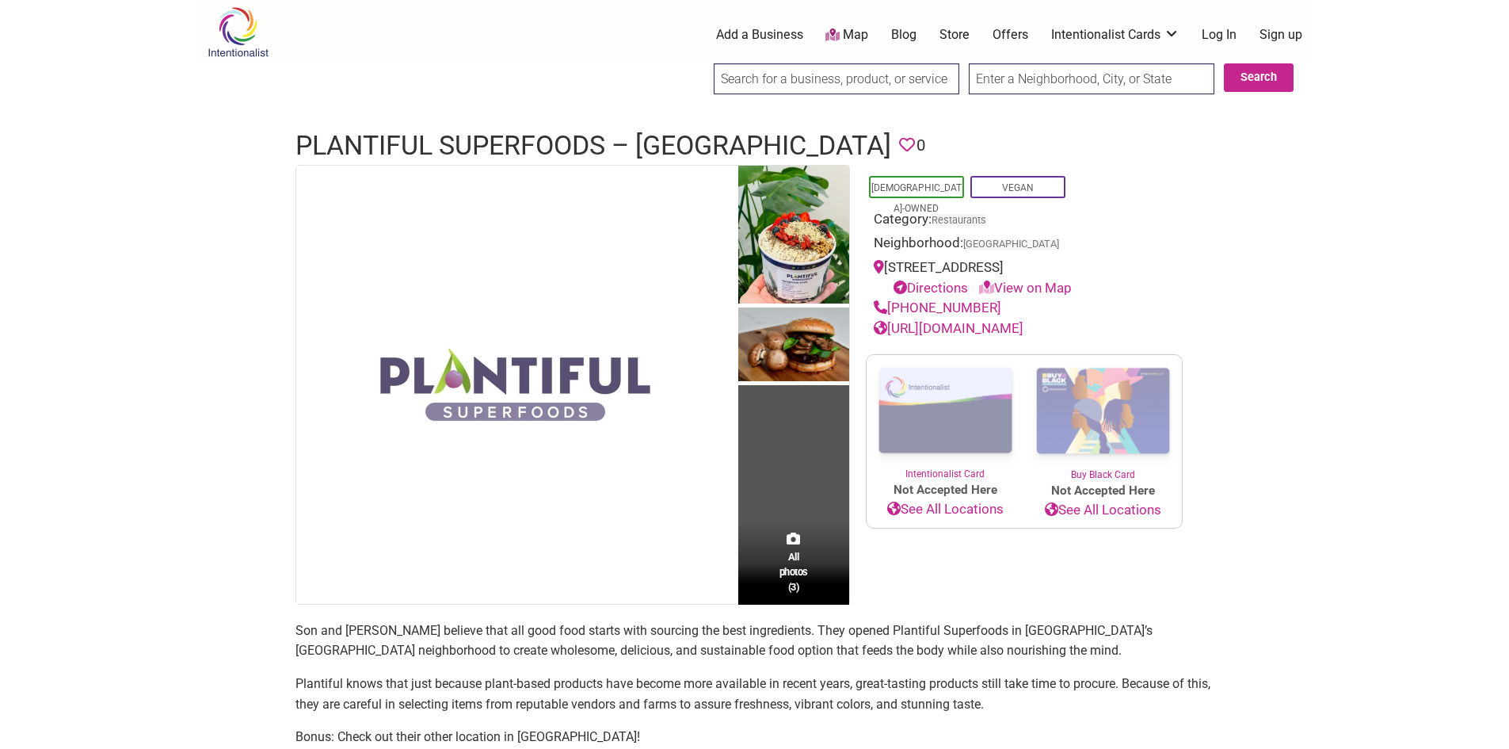
click at [1276, 401] on div "Intentionalist Spend like it matters 0 Add a Business Map Blog Store Offers Int…" at bounding box center [754, 730] width 1109 height 1460
